Goal: Transaction & Acquisition: Purchase product/service

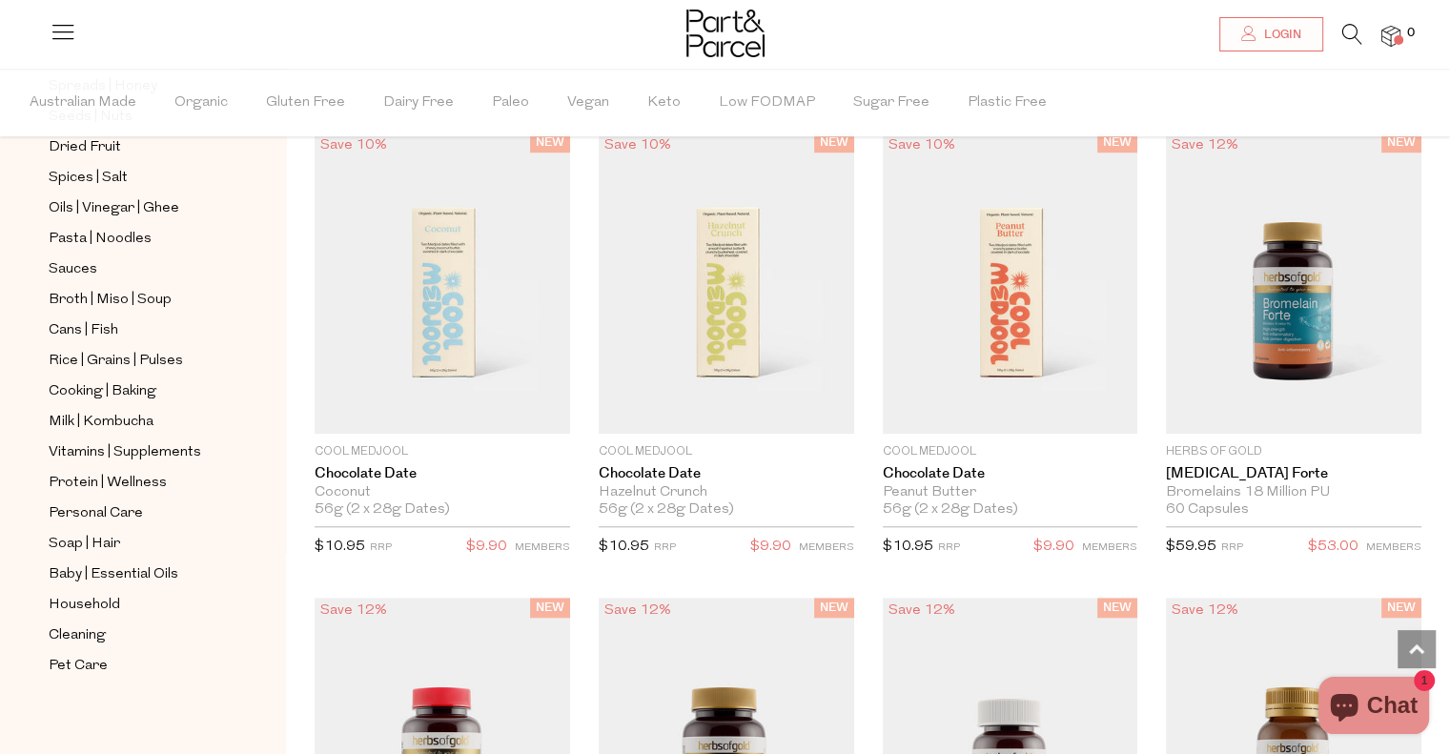
scroll to position [1621, 0]
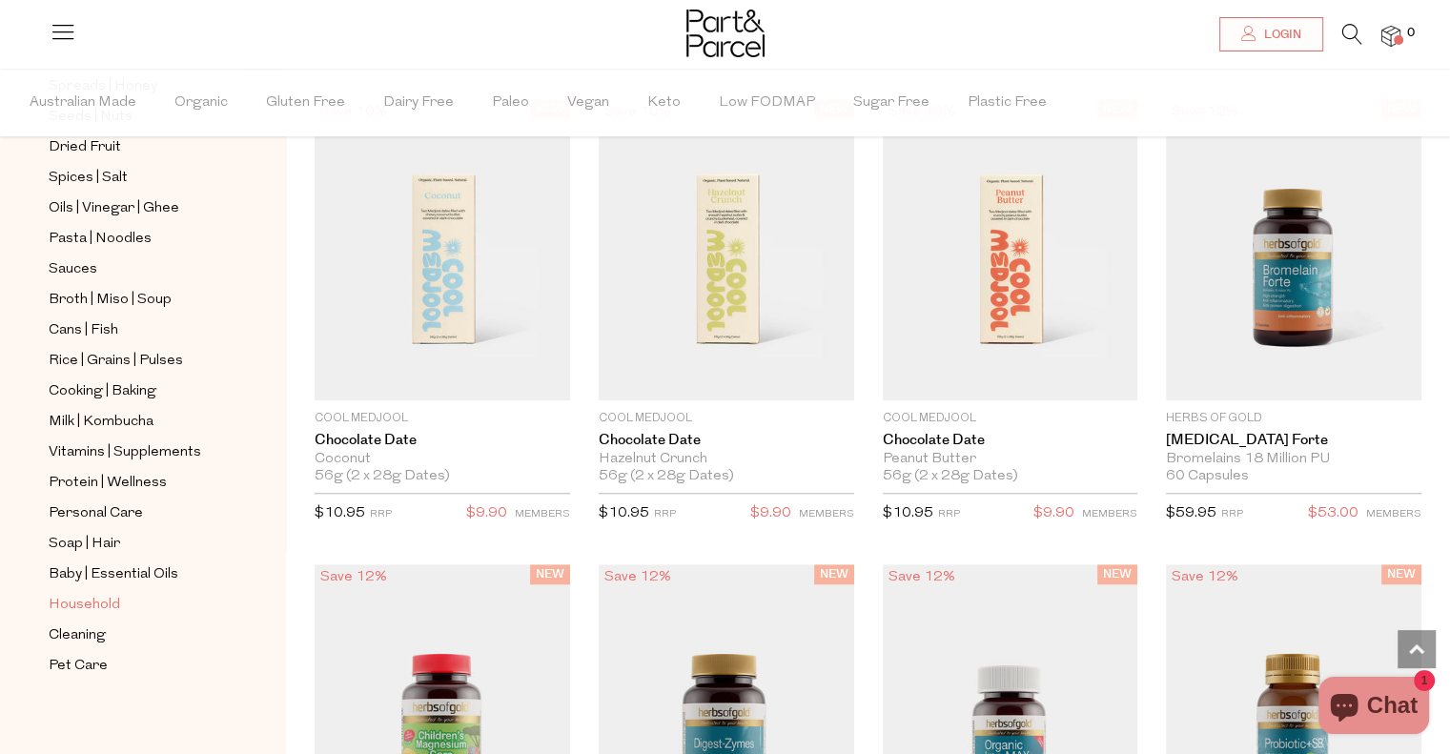
click at [96, 597] on span "Household" at bounding box center [85, 605] width 72 height 23
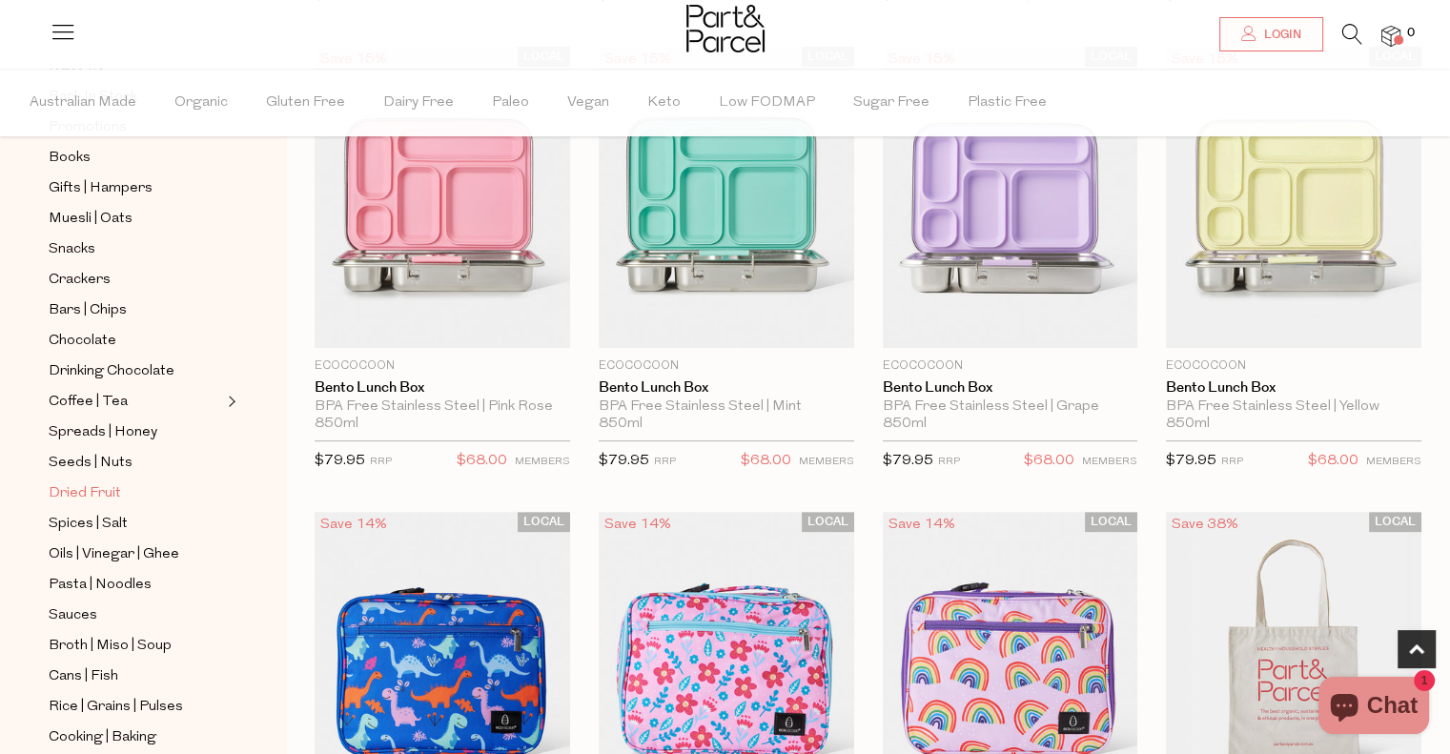
scroll to position [536, 0]
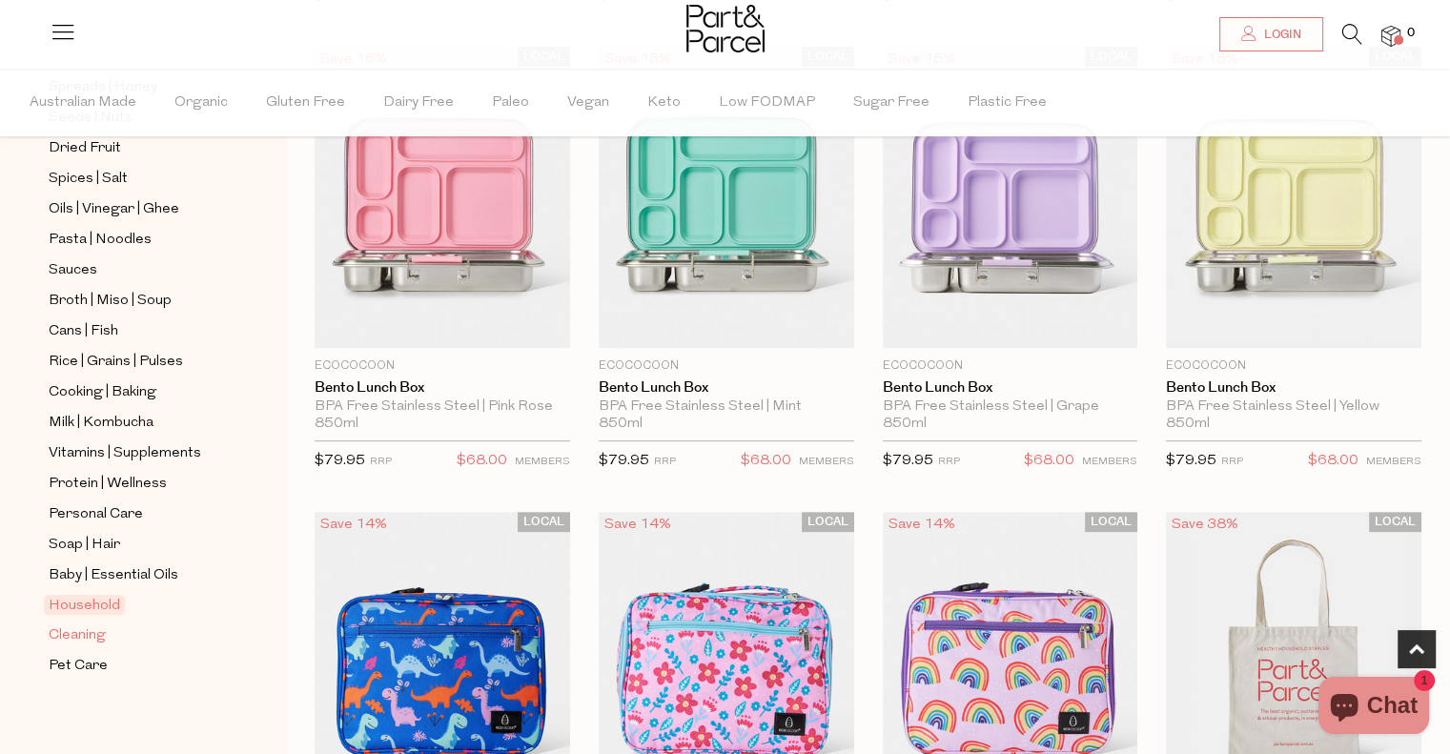
click at [79, 634] on span "Cleaning" at bounding box center [77, 636] width 57 height 23
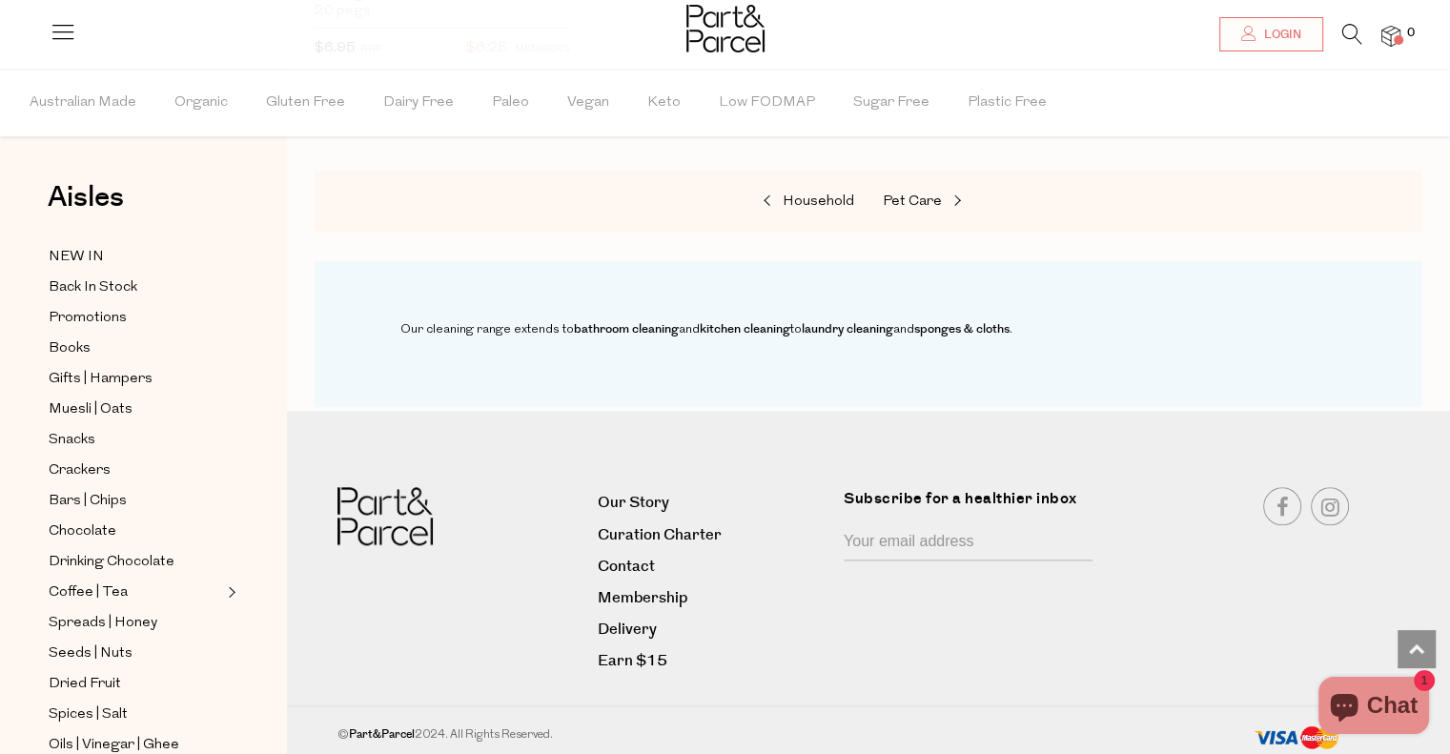
click at [1351, 35] on icon at bounding box center [1353, 34] width 20 height 21
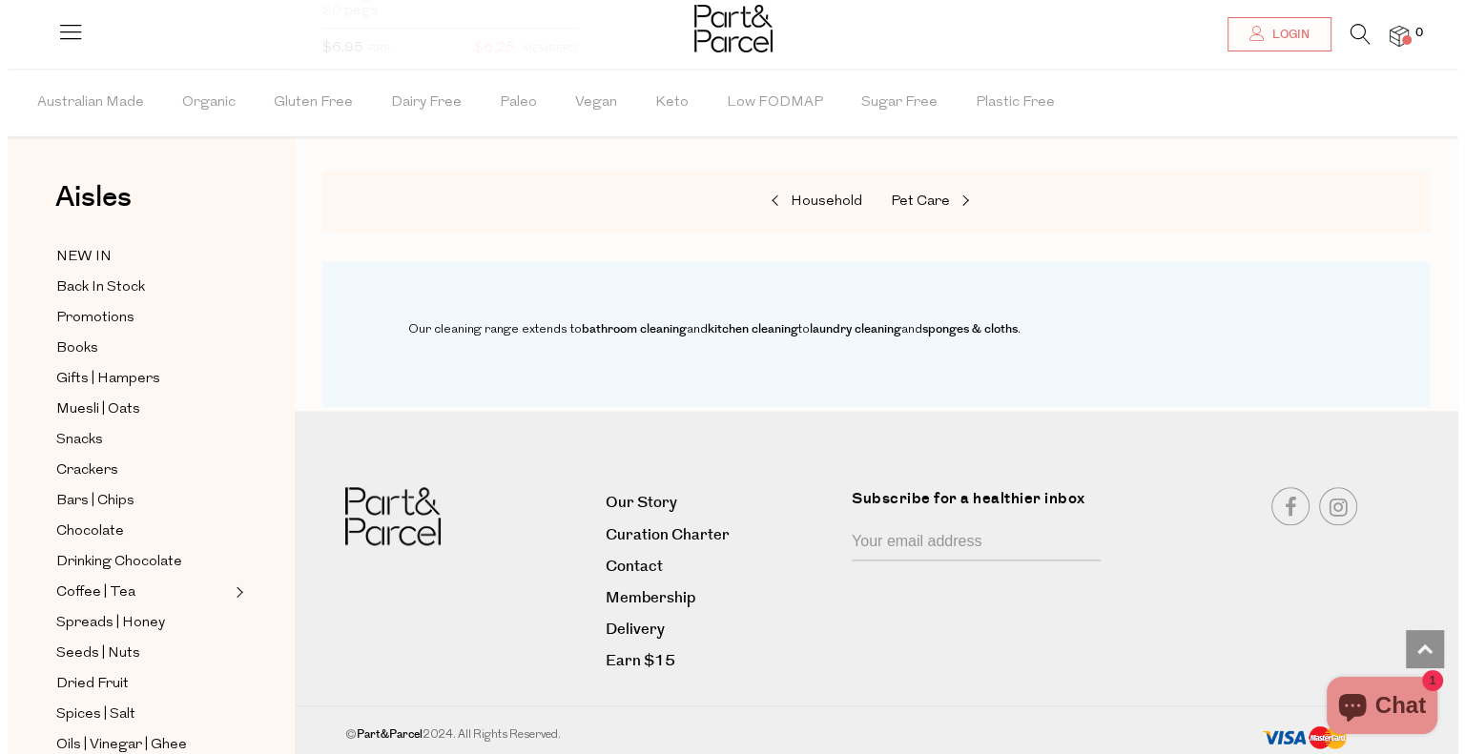
scroll to position [2028, 0]
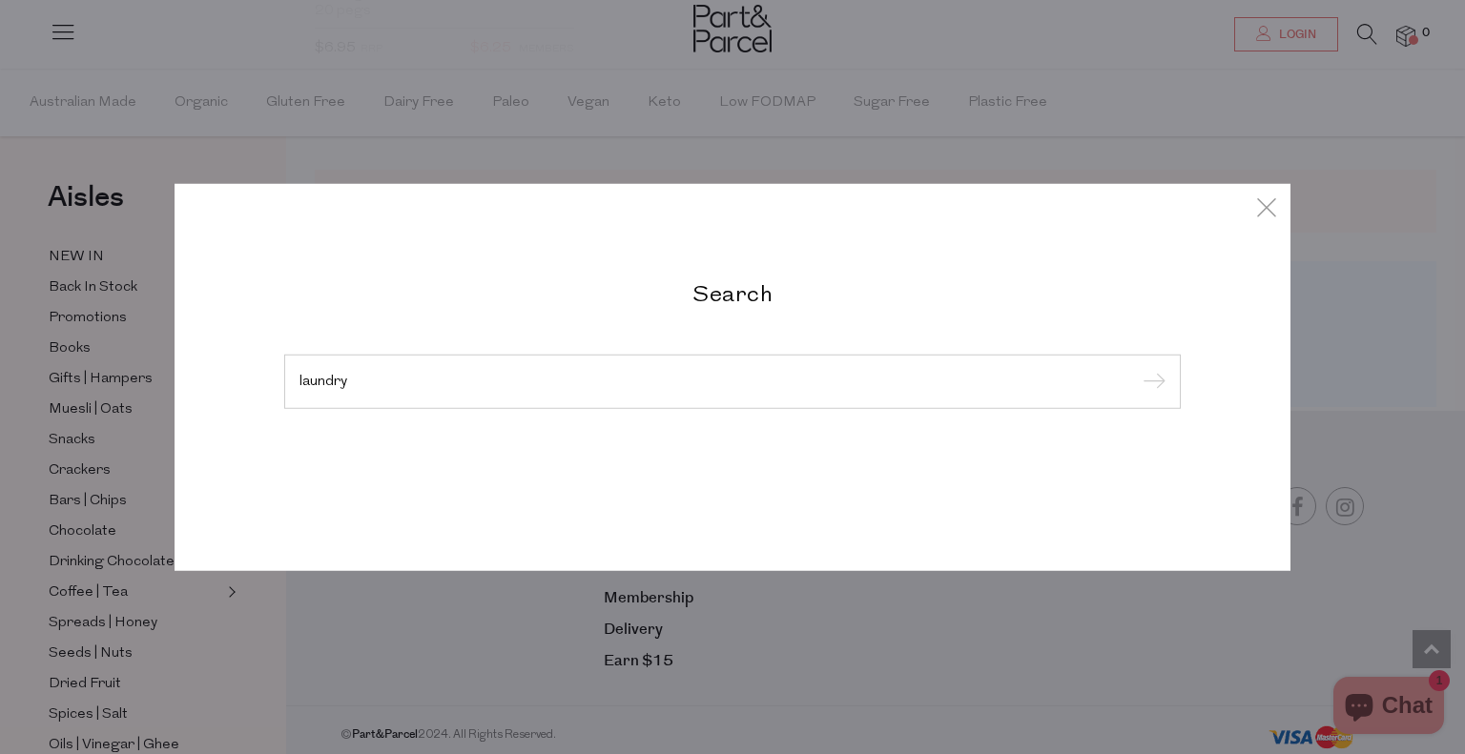
type input "laundry"
click at [1137, 368] on input "submit" at bounding box center [1151, 382] width 29 height 29
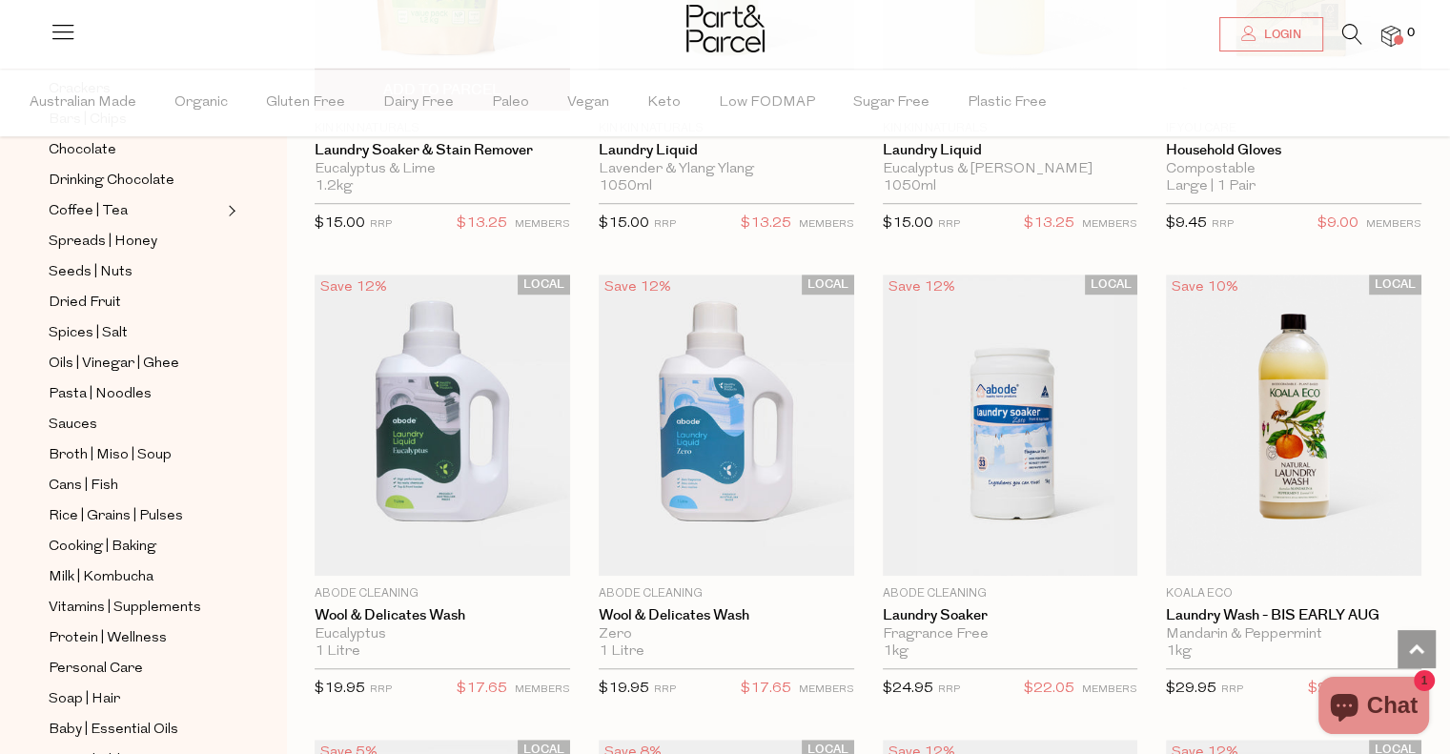
scroll to position [1335, 0]
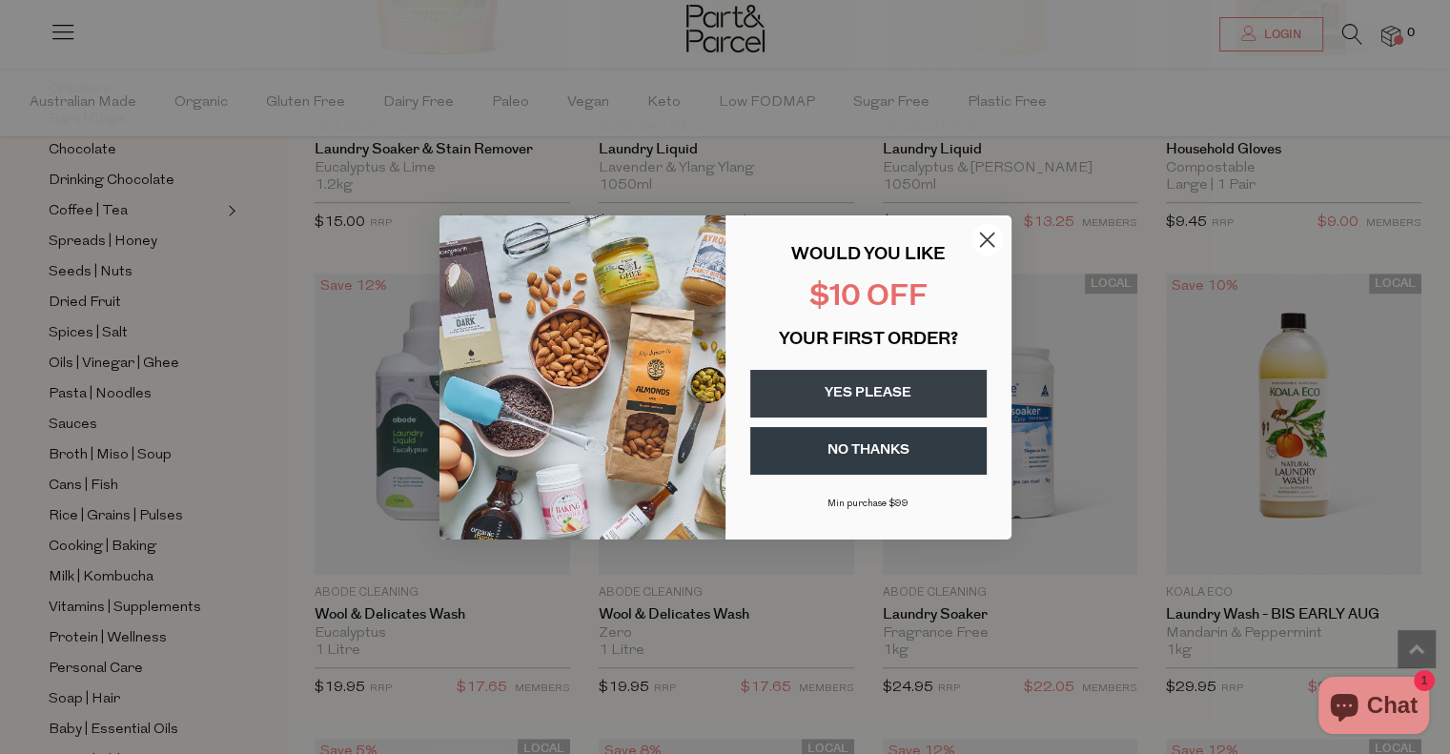
click at [988, 236] on icon "Close dialog" at bounding box center [986, 239] width 13 height 13
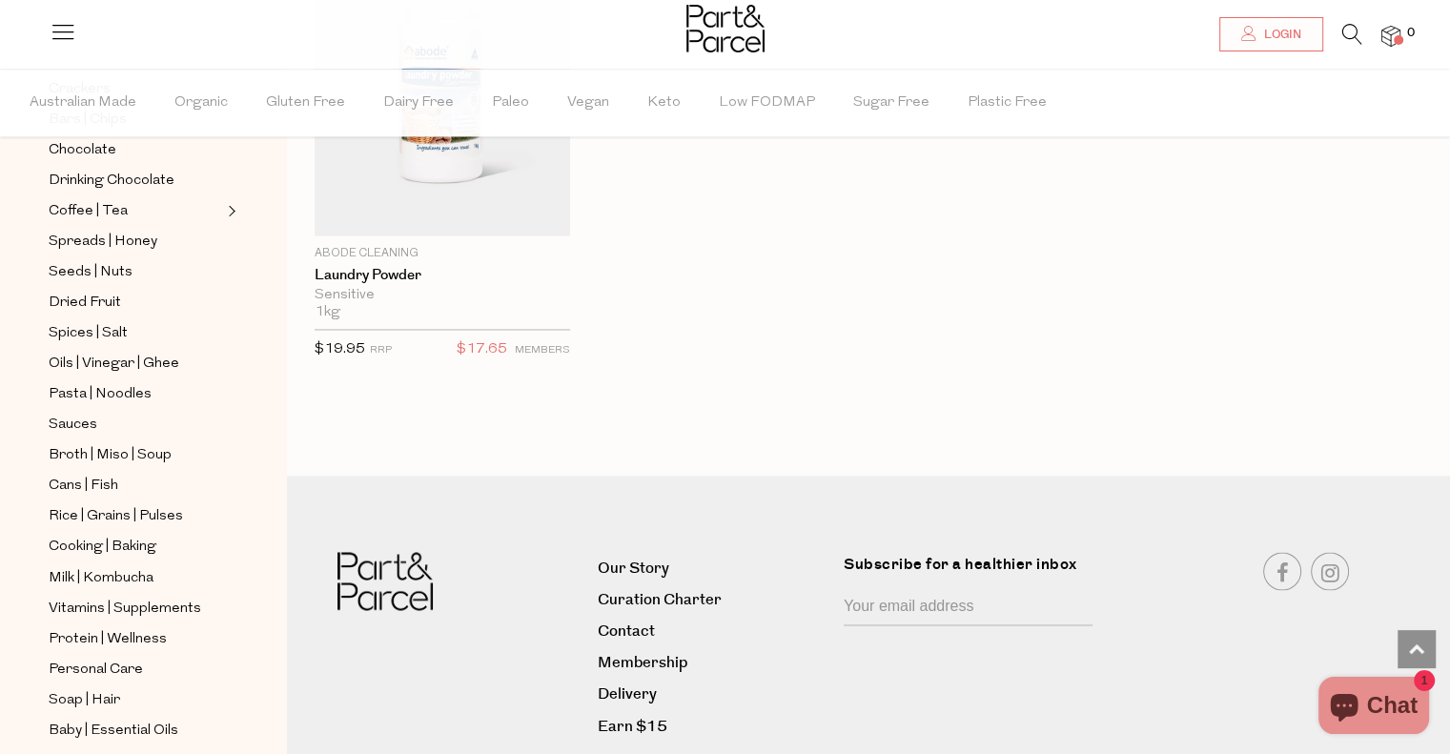
scroll to position [3131, 0]
